Goal: Task Accomplishment & Management: Use online tool/utility

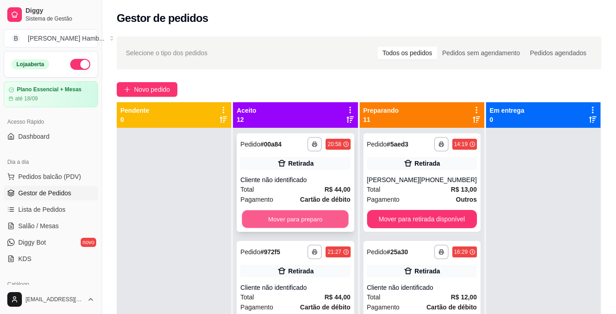
click at [275, 210] on button "Mover para preparo" at bounding box center [295, 219] width 107 height 18
click at [286, 217] on button "Mover para preparo" at bounding box center [295, 219] width 107 height 18
click at [304, 215] on button "Mover para preparo" at bounding box center [295, 219] width 107 height 18
click at [300, 222] on button "Mover para preparo" at bounding box center [295, 219] width 107 height 18
click at [305, 221] on button "Mover para preparo" at bounding box center [295, 219] width 107 height 18
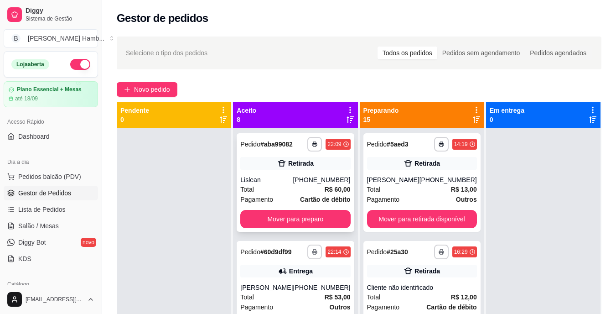
click at [318, 217] on div "**********" at bounding box center [295, 182] width 117 height 98
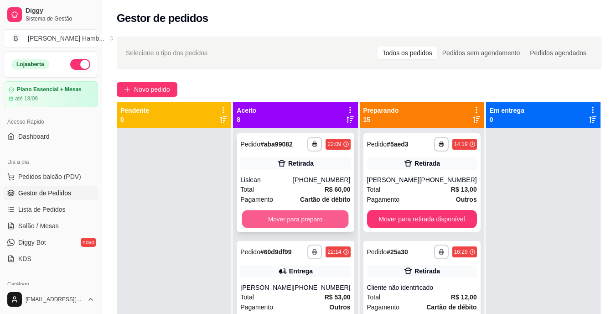
click at [319, 220] on button "Mover para preparo" at bounding box center [295, 219] width 107 height 18
click at [319, 222] on button "Mover para preparo" at bounding box center [295, 219] width 110 height 18
click at [327, 222] on button "Mover para preparo" at bounding box center [295, 219] width 110 height 18
click at [326, 223] on button "Mover para preparo" at bounding box center [295, 219] width 107 height 18
click at [329, 217] on button "Mover para preparo" at bounding box center [295, 219] width 107 height 18
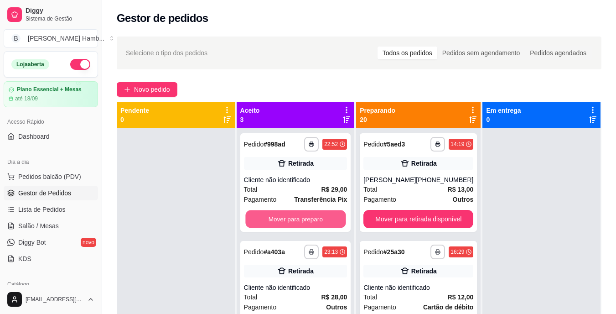
click at [321, 219] on button "Mover para preparo" at bounding box center [295, 219] width 100 height 18
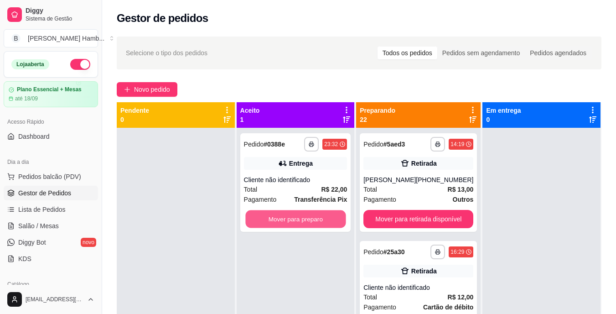
click at [321, 219] on button "Mover para preparo" at bounding box center [295, 219] width 100 height 18
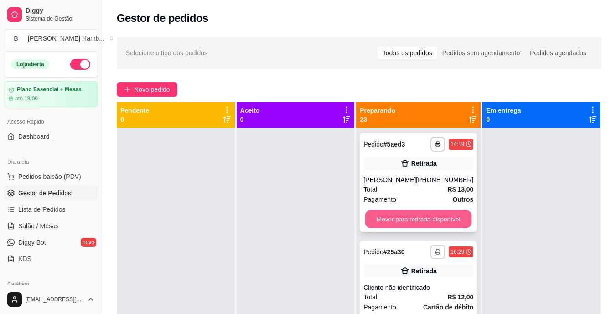
click at [381, 222] on button "Mover para retirada disponível" at bounding box center [418, 219] width 107 height 18
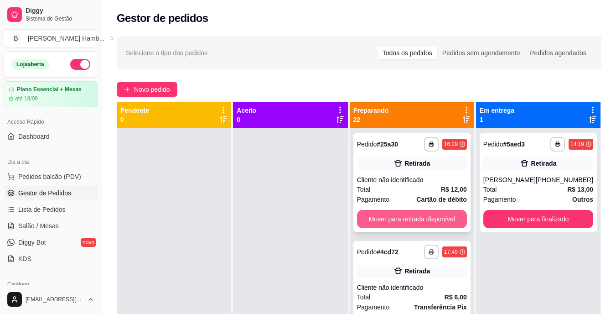
click at [386, 216] on button "Mover para retirada disponível" at bounding box center [412, 219] width 110 height 18
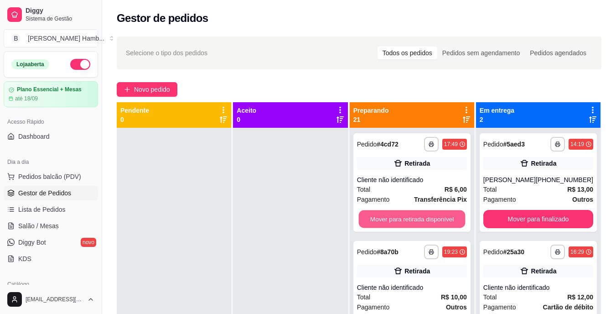
click at [386, 216] on button "Mover para retirada disponível" at bounding box center [411, 219] width 107 height 18
click at [386, 216] on button "Mover para retirada disponível" at bounding box center [412, 219] width 110 height 18
click at [386, 216] on button "Mover para retirada disponível" at bounding box center [411, 219] width 107 height 18
click at [386, 216] on button "Mover para retirada disponível" at bounding box center [412, 219] width 110 height 18
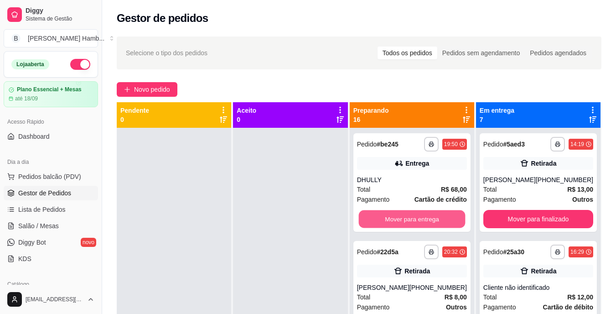
click at [386, 216] on button "Mover para entrega" at bounding box center [411, 219] width 107 height 18
click at [386, 216] on div "Mover para entrega" at bounding box center [412, 219] width 110 height 18
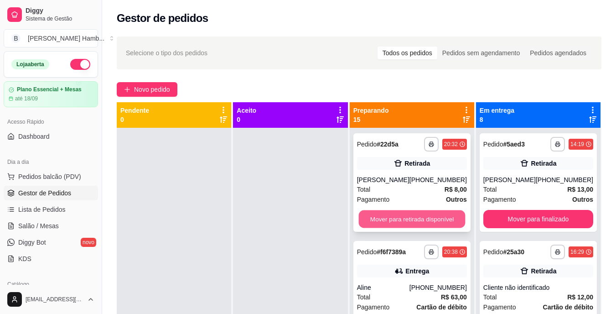
click at [447, 217] on button "Mover para retirada disponível" at bounding box center [411, 219] width 107 height 18
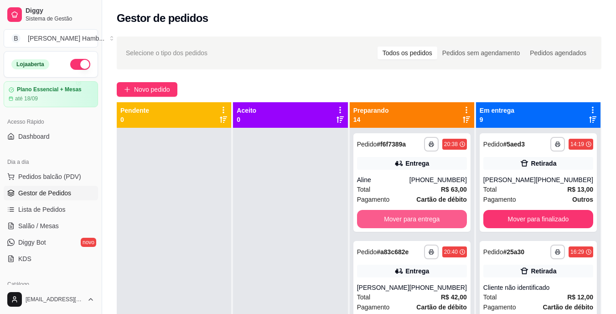
click at [447, 217] on button "Mover para entrega" at bounding box center [412, 219] width 110 height 18
click at [447, 217] on button "Mover para retirada disponível" at bounding box center [412, 219] width 110 height 18
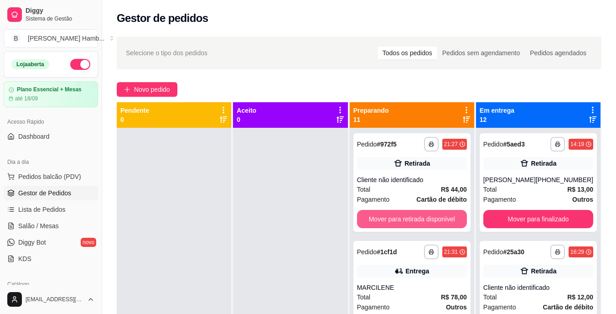
click at [447, 217] on button "Mover para retirada disponível" at bounding box center [412, 219] width 110 height 18
click at [447, 217] on button "Mover para entrega" at bounding box center [412, 219] width 110 height 18
click at [447, 217] on button "Mover para retirada disponível" at bounding box center [412, 219] width 110 height 18
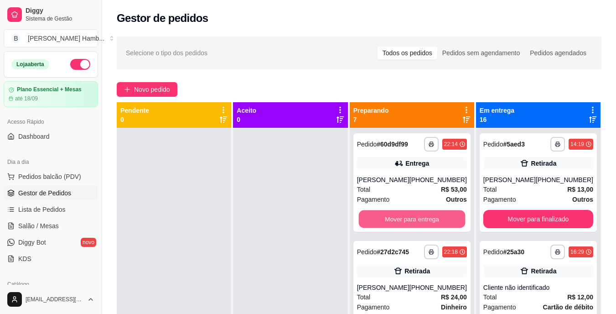
click at [447, 217] on button "Mover para entrega" at bounding box center [411, 219] width 107 height 18
click at [447, 217] on button "Mover para retirada disponível" at bounding box center [411, 219] width 107 height 18
click at [447, 217] on button "Mover para retirada disponível" at bounding box center [412, 219] width 110 height 18
click at [447, 217] on button "Mover para entrega" at bounding box center [411, 219] width 107 height 18
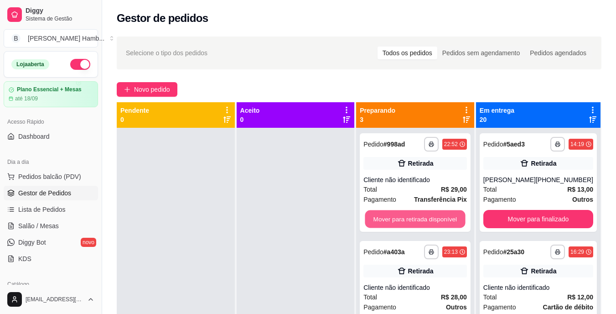
click at [447, 217] on button "Mover para retirada disponível" at bounding box center [415, 219] width 100 height 18
click at [445, 217] on button "Mover para retirada disponível" at bounding box center [415, 219] width 100 height 18
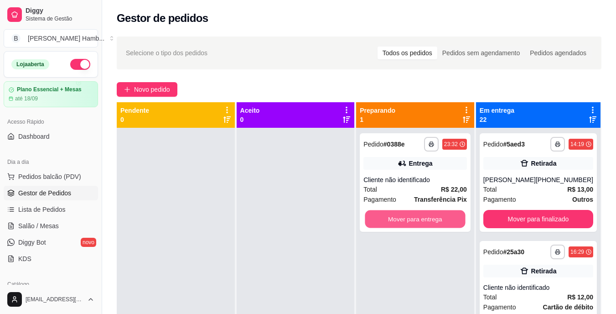
click at [444, 216] on button "Mover para entrega" at bounding box center [415, 219] width 100 height 18
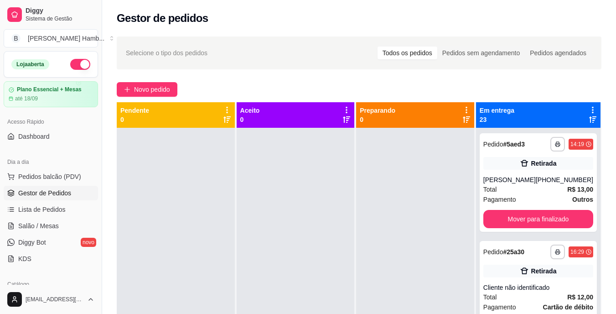
click at [444, 216] on div at bounding box center [415, 285] width 118 height 314
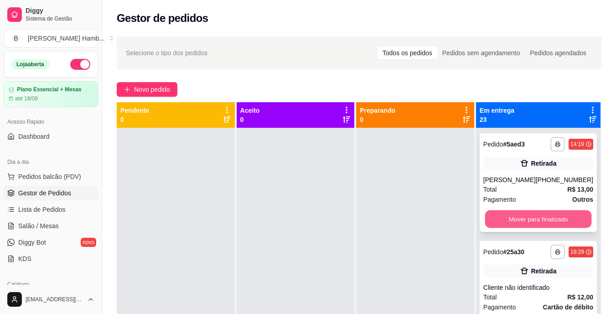
click at [535, 228] on button "Mover para finalizado" at bounding box center [538, 219] width 107 height 18
click at [535, 227] on button "Mover para finalizado" at bounding box center [538, 219] width 110 height 18
click at [530, 212] on button "Mover para finalizado" at bounding box center [538, 219] width 110 height 18
click at [530, 215] on button "Mover para finalizado" at bounding box center [538, 219] width 110 height 18
click at [530, 215] on button "Mover para finalizado" at bounding box center [538, 219] width 107 height 18
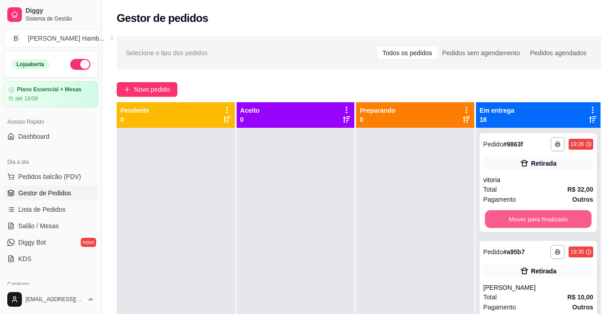
click at [530, 215] on button "Mover para finalizado" at bounding box center [538, 219] width 107 height 18
click at [530, 215] on button "Mover para finalizado" at bounding box center [538, 219] width 110 height 18
click at [530, 215] on button "Mover para finalizado" at bounding box center [538, 219] width 107 height 18
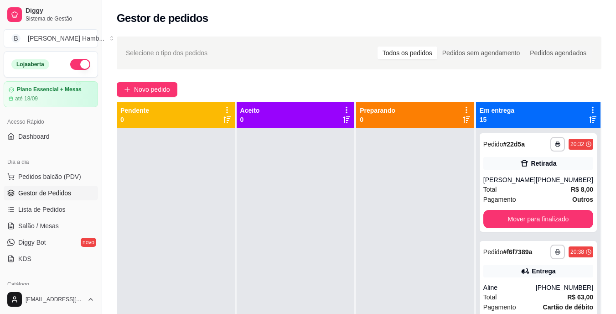
click at [530, 215] on div "**********" at bounding box center [538, 182] width 117 height 98
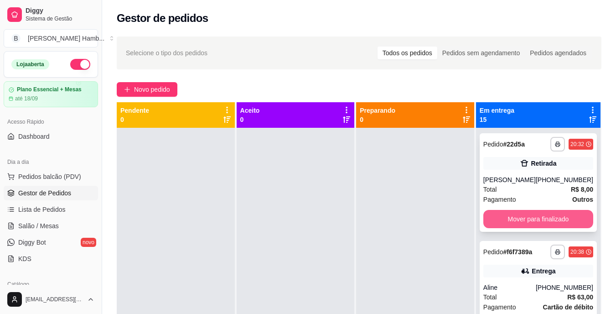
click at [531, 221] on button "Mover para finalizado" at bounding box center [538, 219] width 110 height 18
click at [531, 222] on button "Mover para finalizado" at bounding box center [538, 219] width 110 height 18
click at [532, 219] on button "Mover para finalizado" at bounding box center [538, 219] width 107 height 18
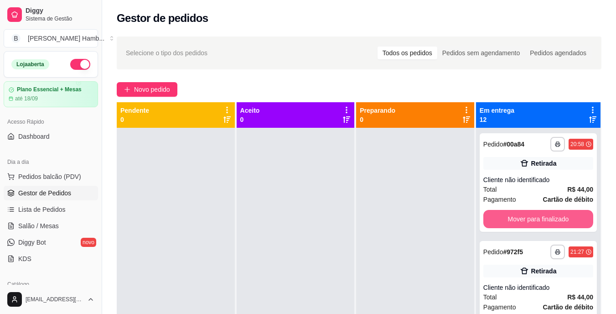
click at [532, 219] on button "Mover para finalizado" at bounding box center [538, 219] width 110 height 18
click at [532, 219] on button "Mover para finalizado" at bounding box center [538, 219] width 107 height 18
click at [532, 218] on button "Mover para finalizado" at bounding box center [538, 219] width 110 height 18
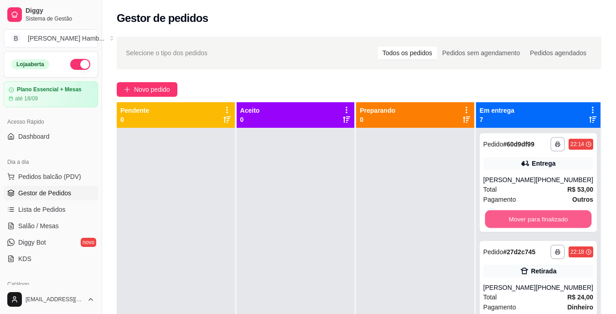
click at [532, 218] on button "Mover para finalizado" at bounding box center [538, 219] width 107 height 18
click at [532, 218] on button "Mover para finalizado" at bounding box center [538, 219] width 110 height 18
click at [532, 218] on button "Mover para finalizado" at bounding box center [538, 219] width 107 height 18
click at [532, 218] on button "Mover para finalizado" at bounding box center [538, 219] width 110 height 18
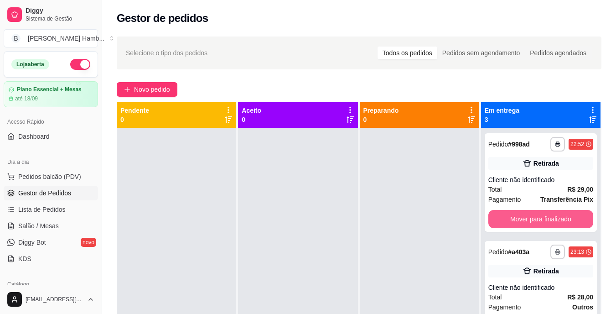
click at [532, 218] on button "Mover para finalizado" at bounding box center [540, 219] width 105 height 18
click at [532, 218] on button "Mover para finalizado" at bounding box center [541, 219] width 102 height 18
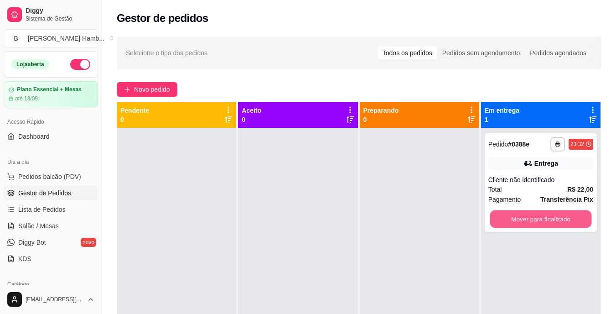
click at [532, 218] on button "Mover para finalizado" at bounding box center [541, 219] width 102 height 18
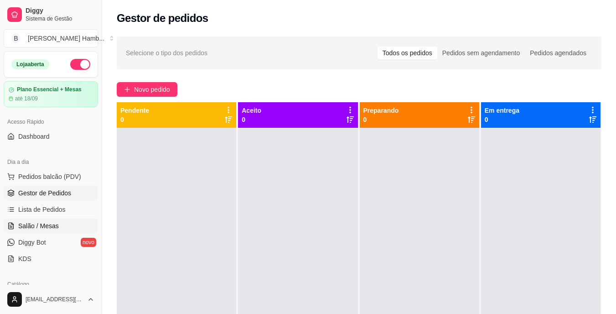
click at [36, 227] on span "Salão / Mesas" at bounding box center [38, 225] width 41 height 9
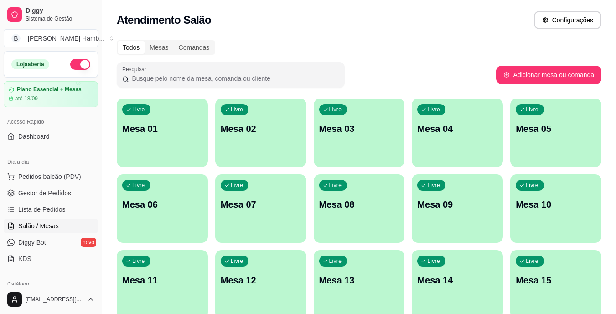
drag, startPoint x: 622, startPoint y: 262, endPoint x: 456, endPoint y: 45, distance: 273.4
click at [495, 42] on div "Todos Mesas Comandas" at bounding box center [359, 47] width 485 height 15
